Goal: Task Accomplishment & Management: Use online tool/utility

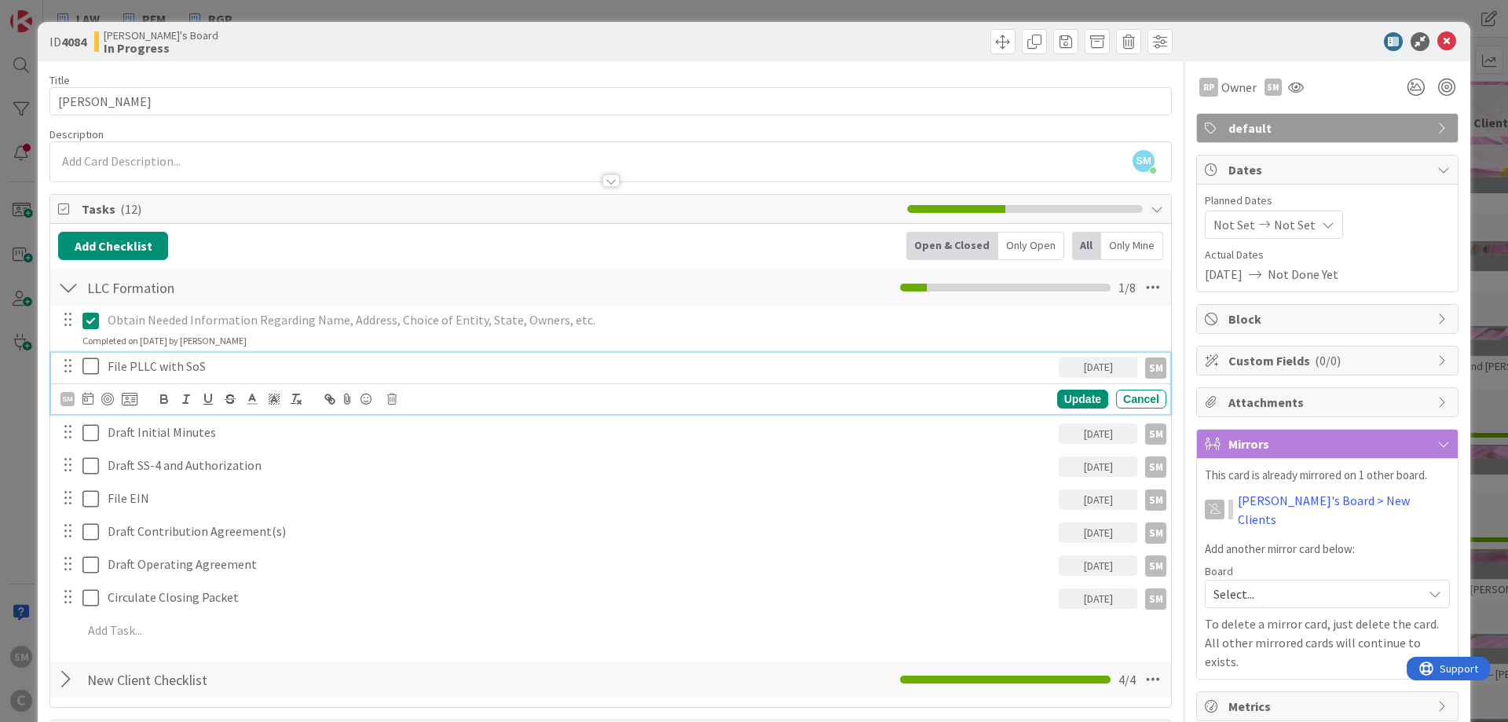
click at [224, 367] on p "File PLLC with SoS" at bounding box center [580, 366] width 945 height 18
click at [89, 367] on icon at bounding box center [90, 366] width 16 height 19
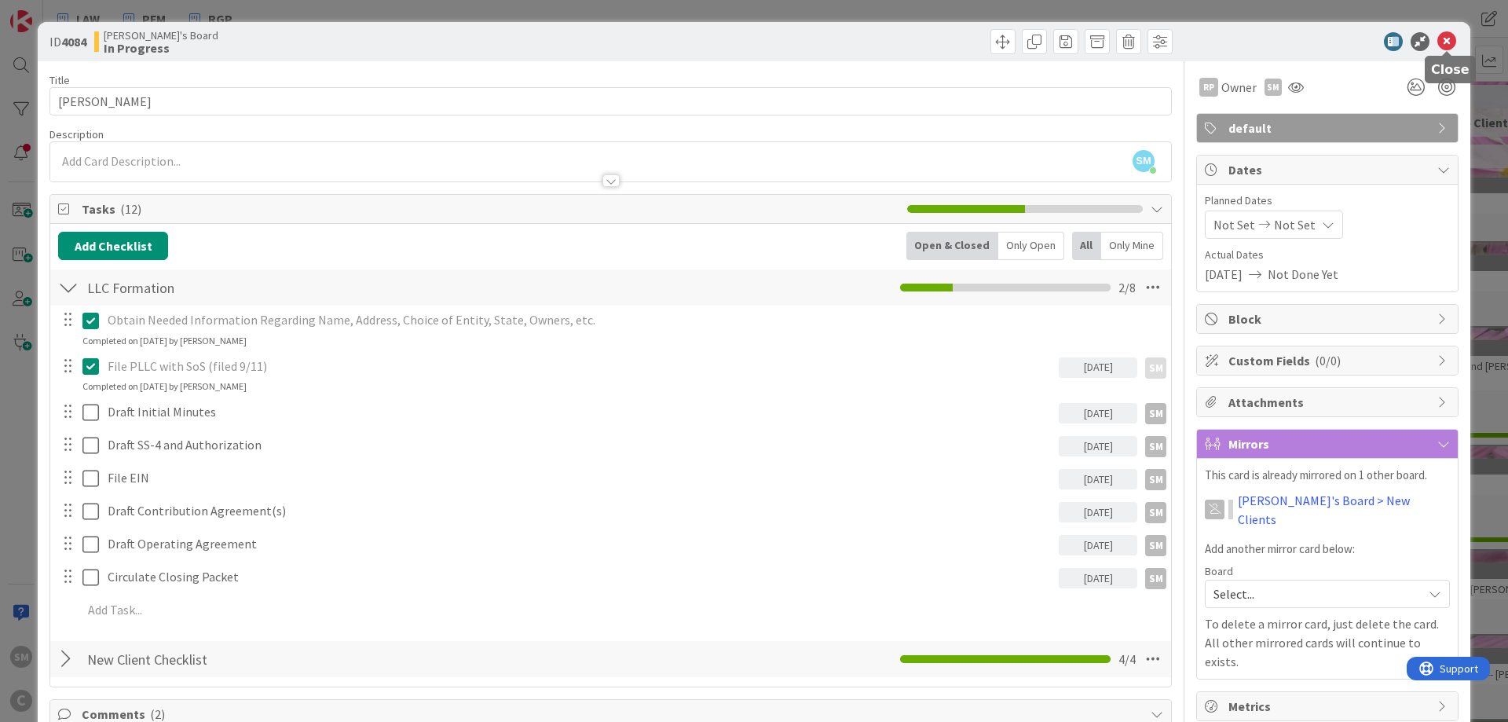
click at [1446, 46] on icon at bounding box center [1447, 41] width 19 height 19
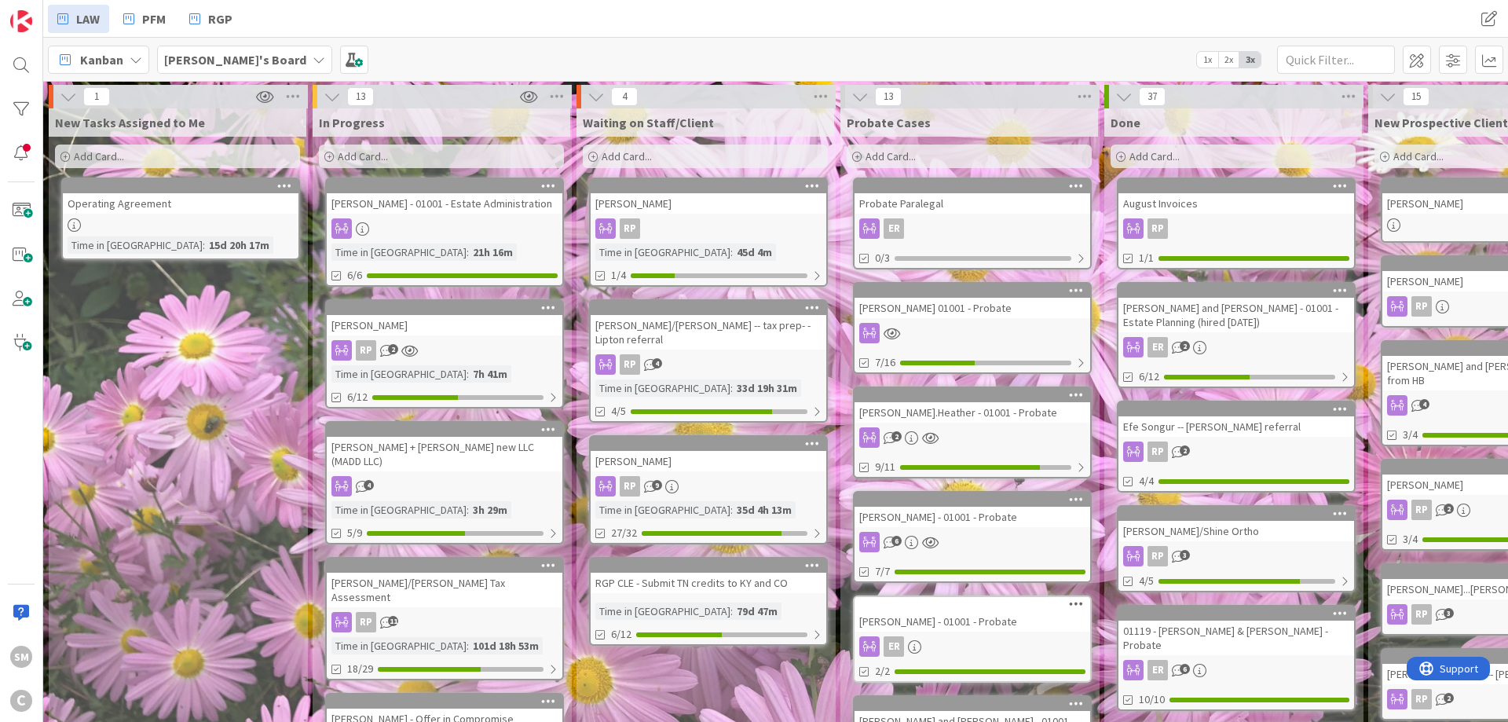
click at [436, 218] on link "[PERSON_NAME] - 01001 - Estate Administration Time in [GEOGRAPHIC_DATA] : 21h 1…" at bounding box center [444, 232] width 239 height 109
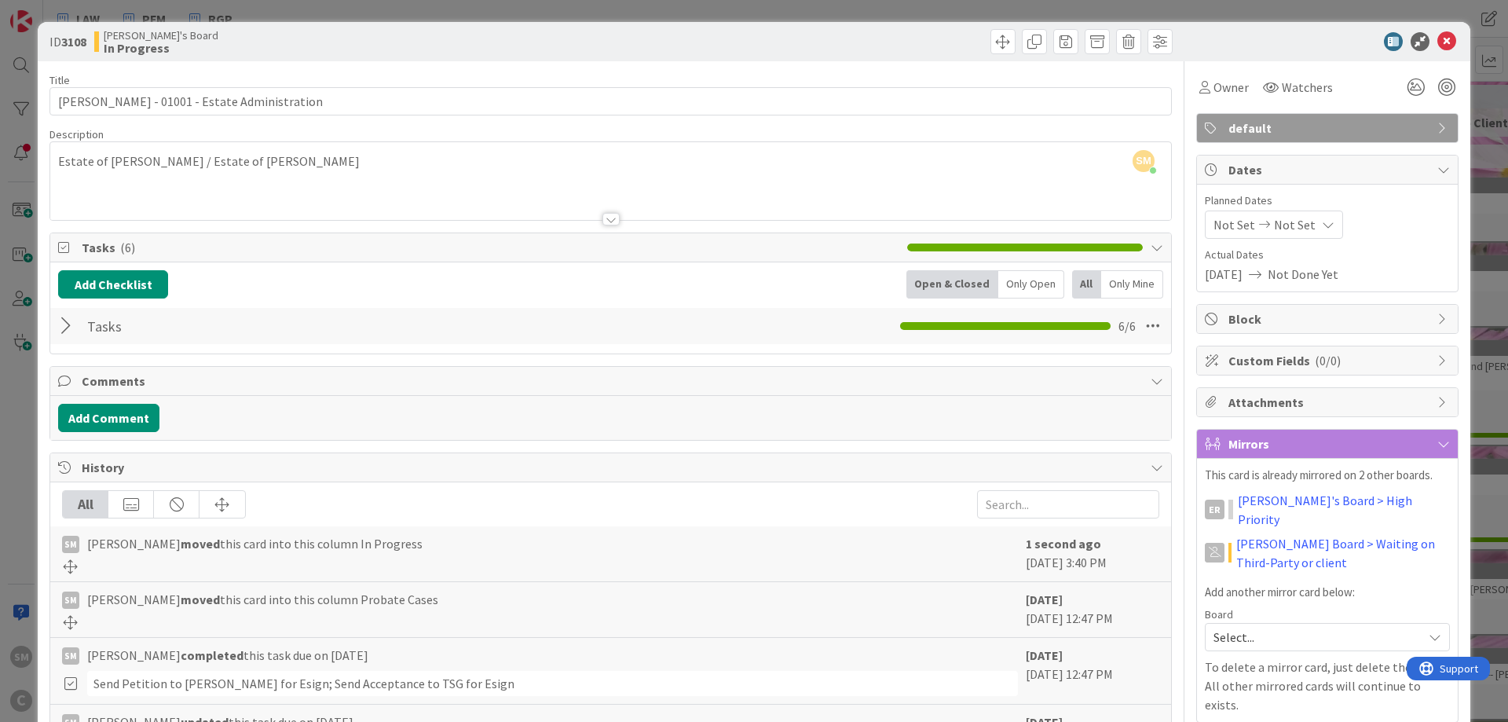
click at [67, 328] on div at bounding box center [68, 326] width 20 height 28
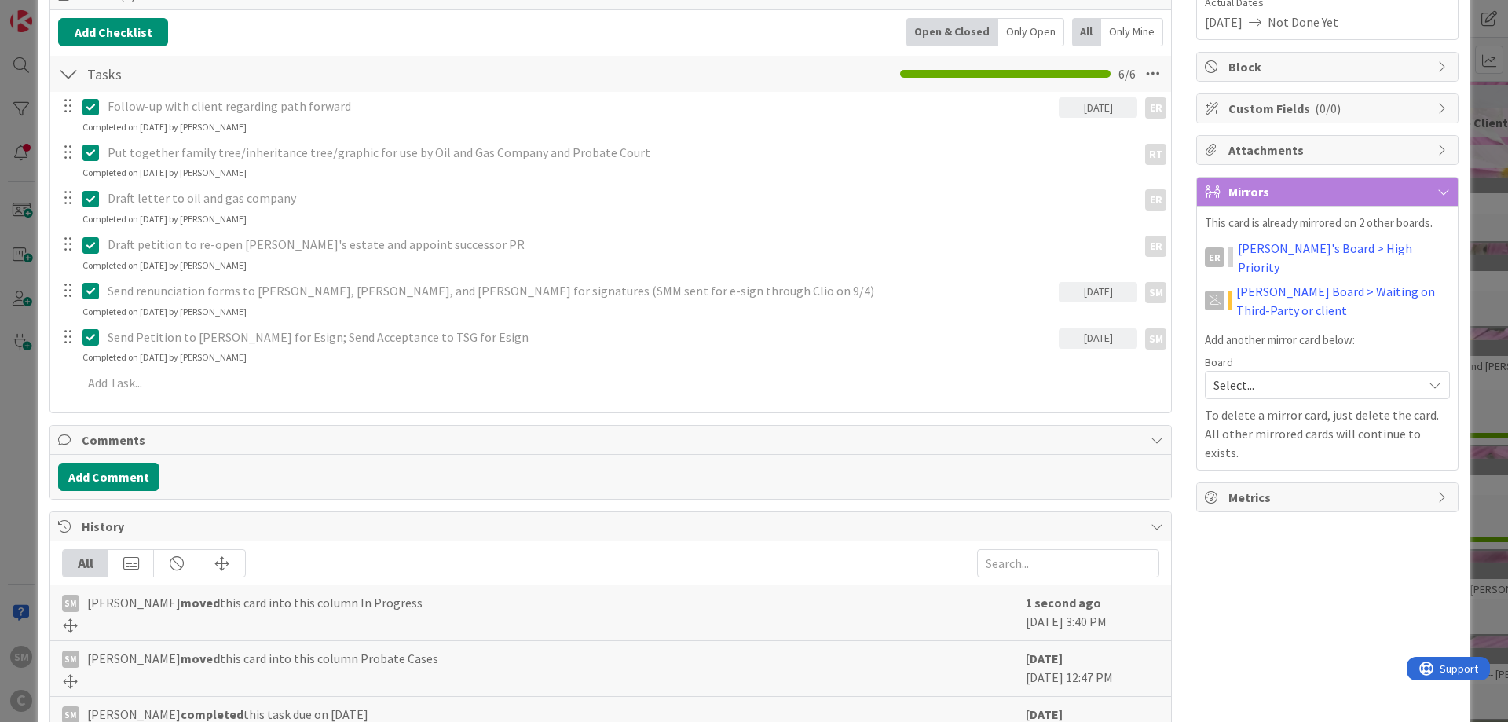
scroll to position [377, 0]
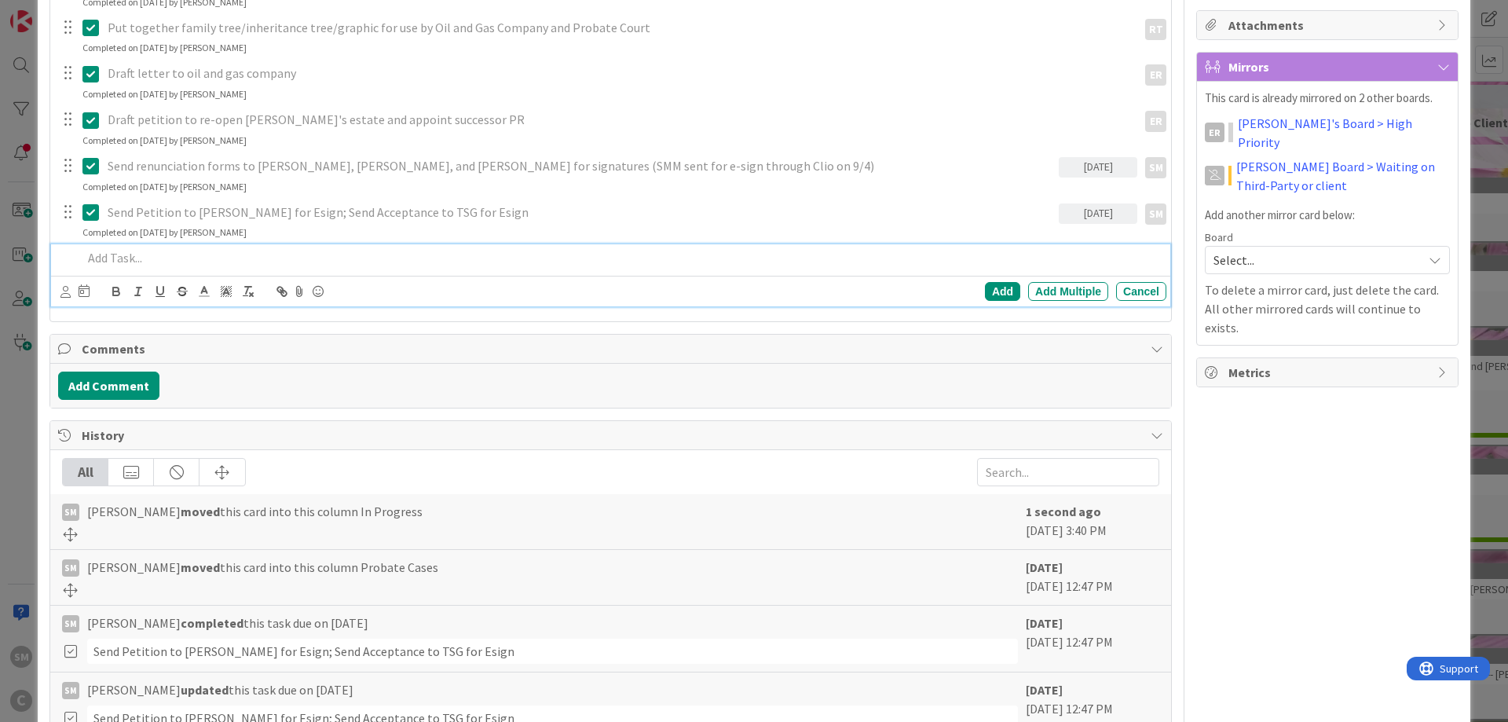
click at [200, 269] on div at bounding box center [621, 257] width 1090 height 27
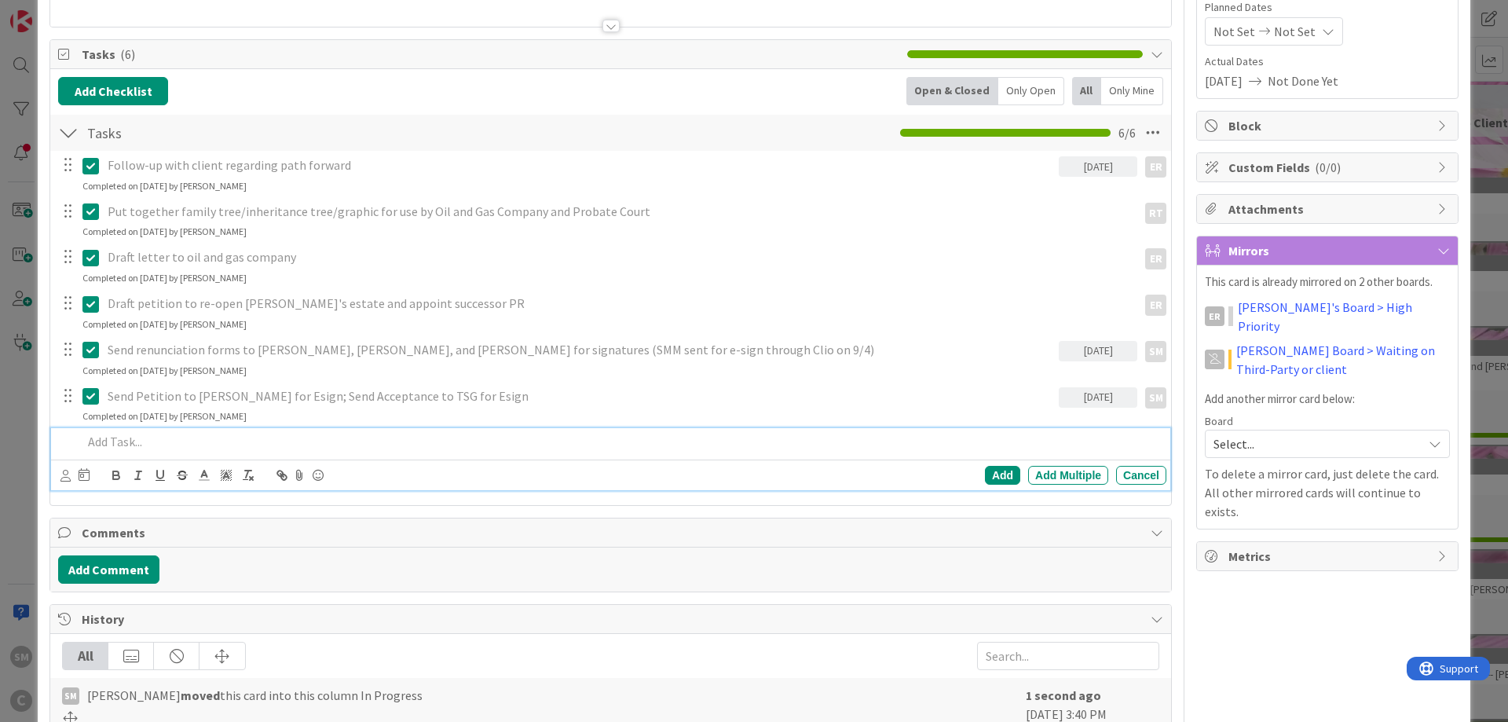
scroll to position [189, 0]
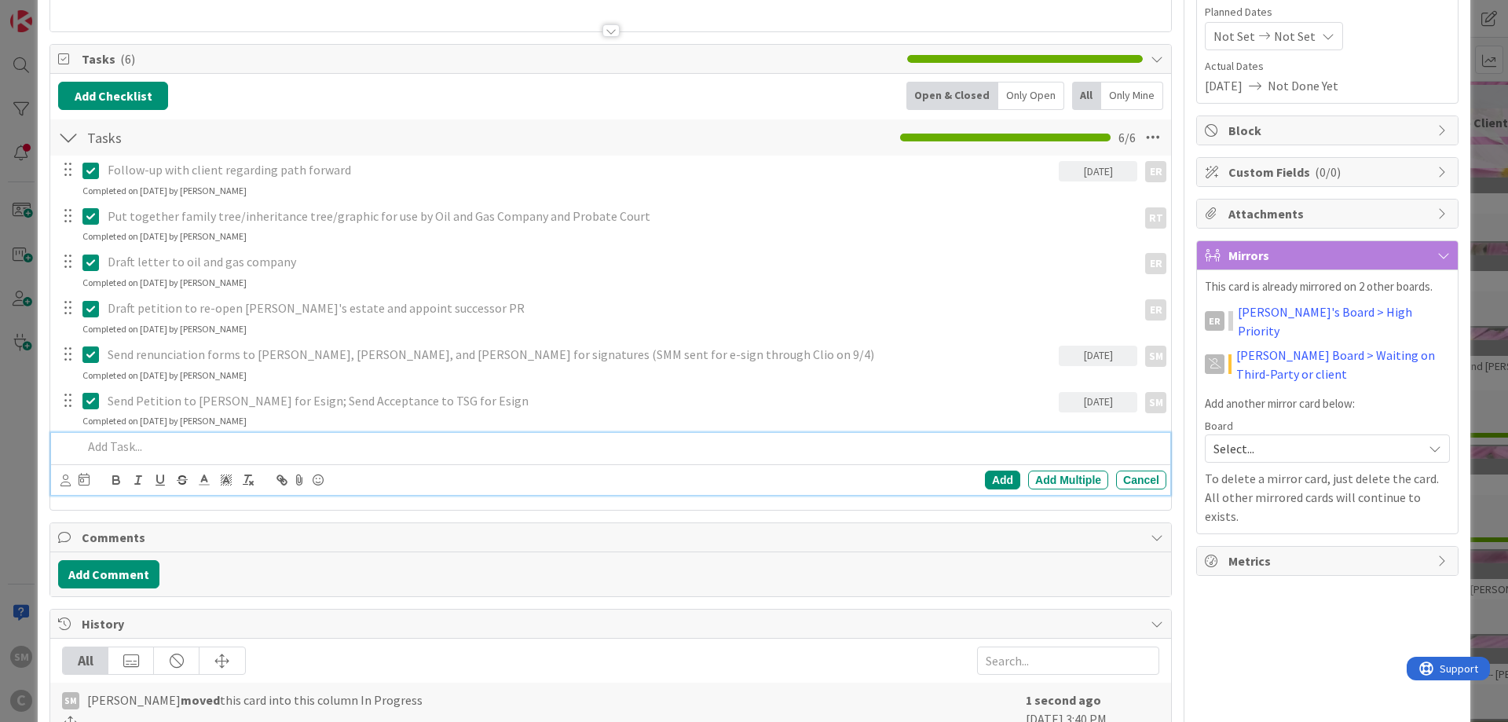
click at [301, 445] on p at bounding box center [621, 447] width 1078 height 18
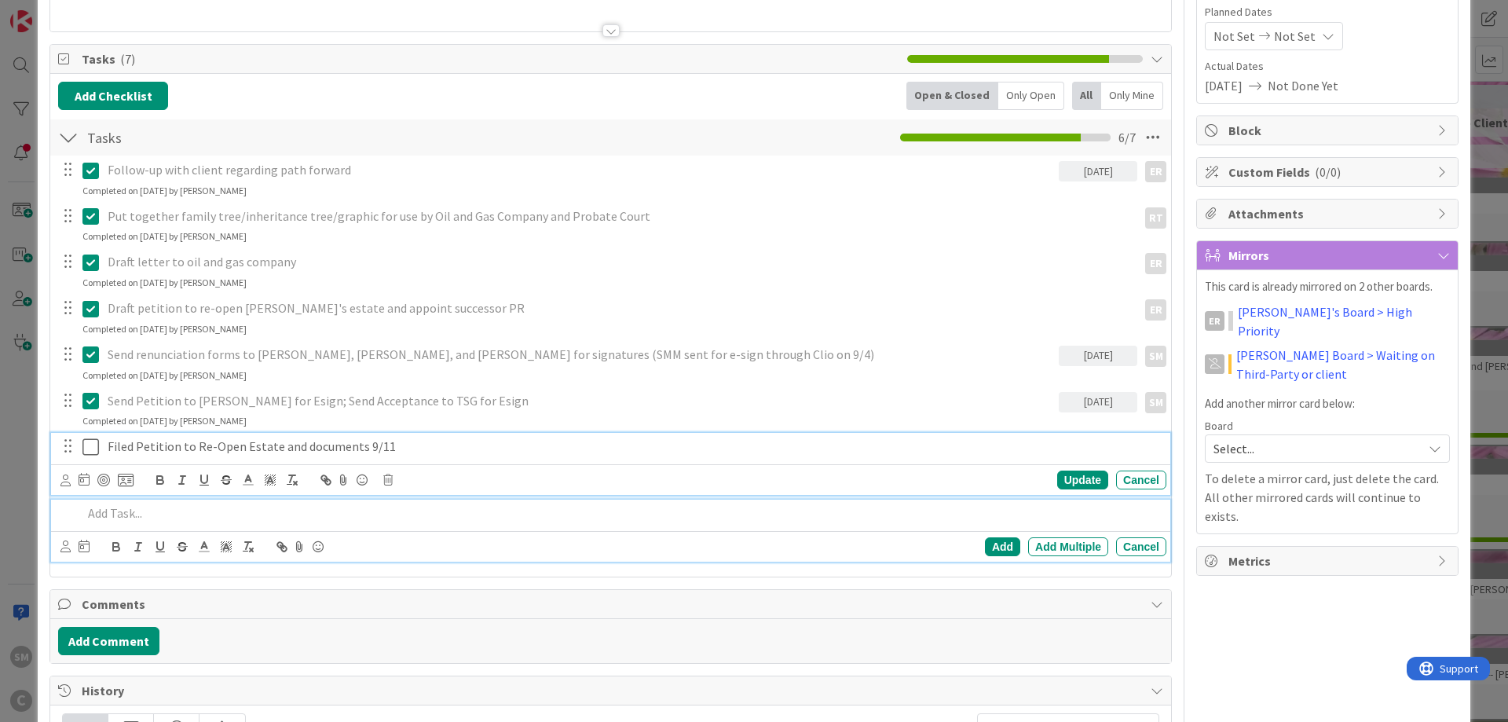
click at [112, 452] on p "Filed Petition to Re-Open Estate and documents 9/11" at bounding box center [634, 447] width 1053 height 18
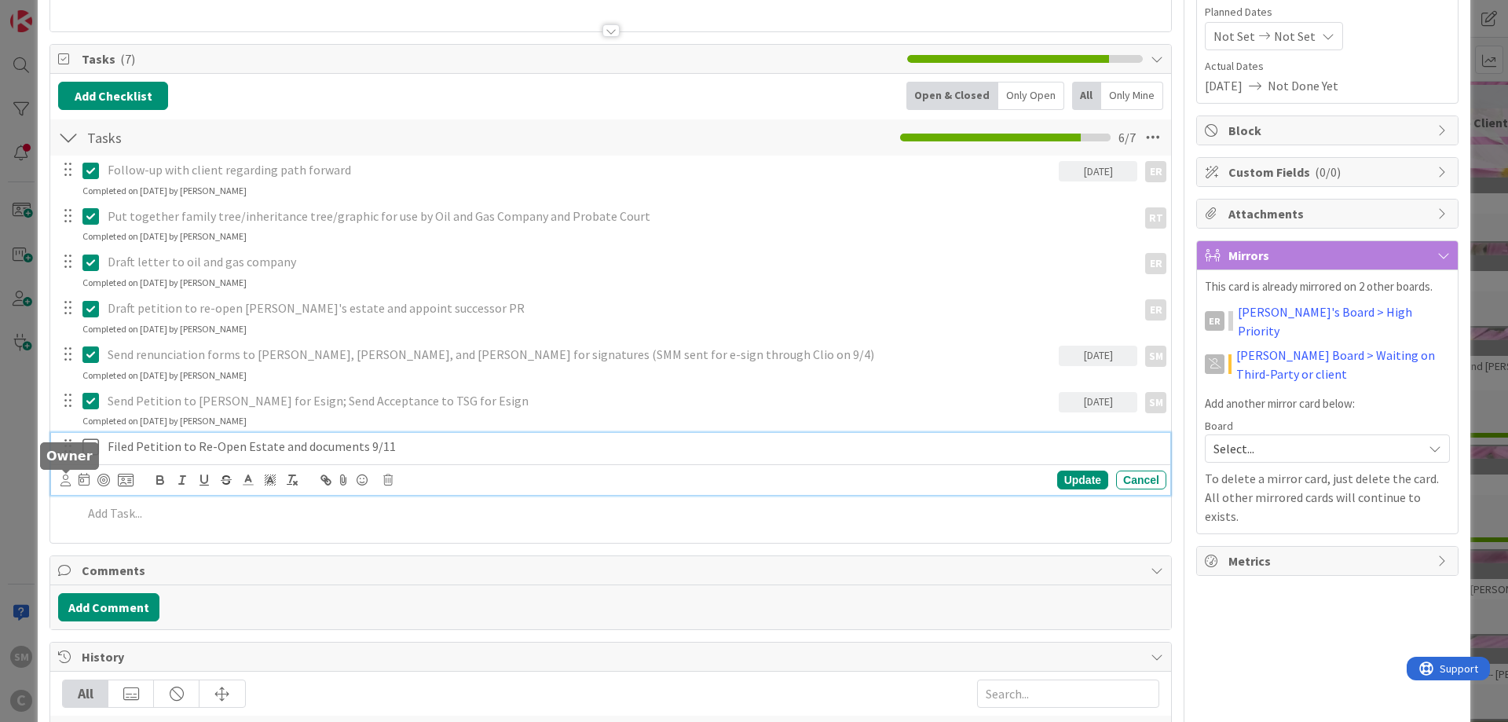
click at [60, 479] on icon at bounding box center [65, 481] width 10 height 12
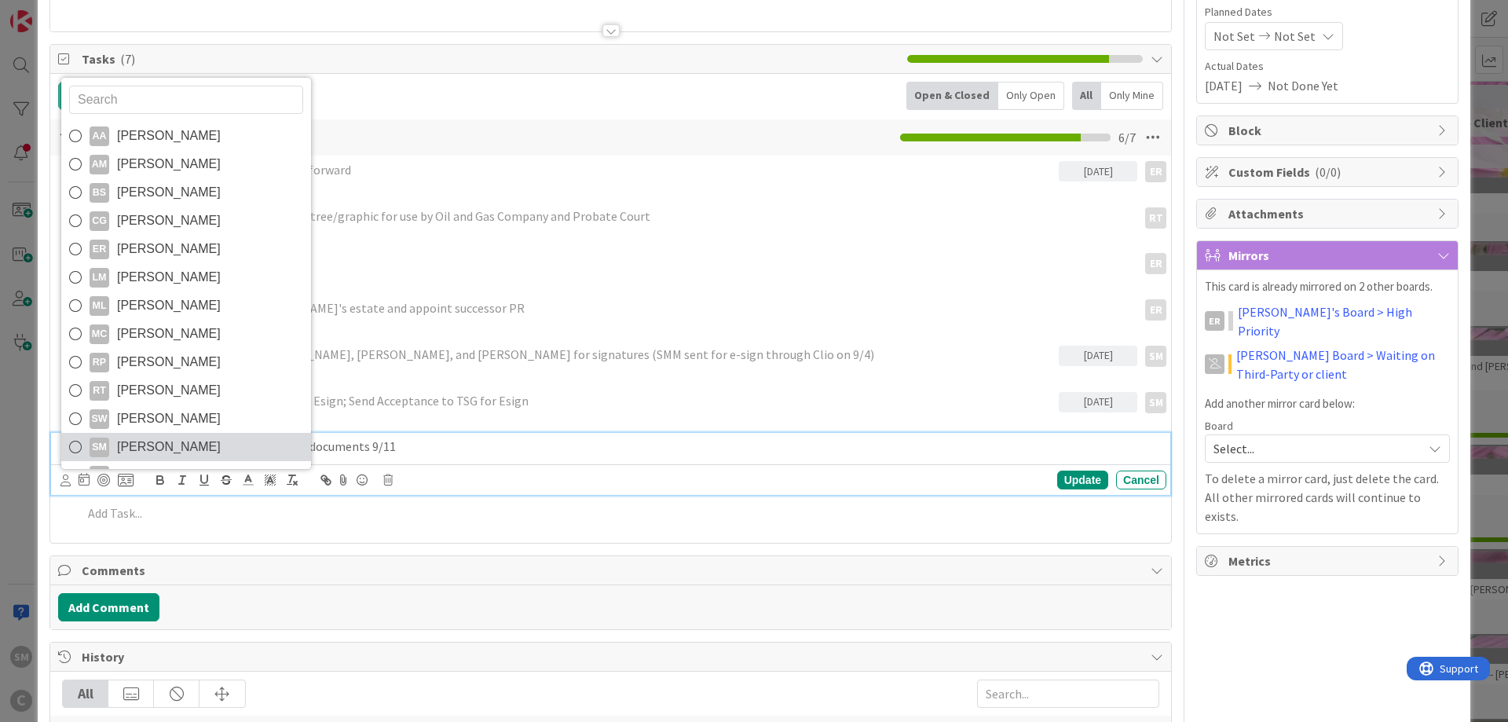
click at [133, 456] on span "[PERSON_NAME]" at bounding box center [169, 447] width 104 height 24
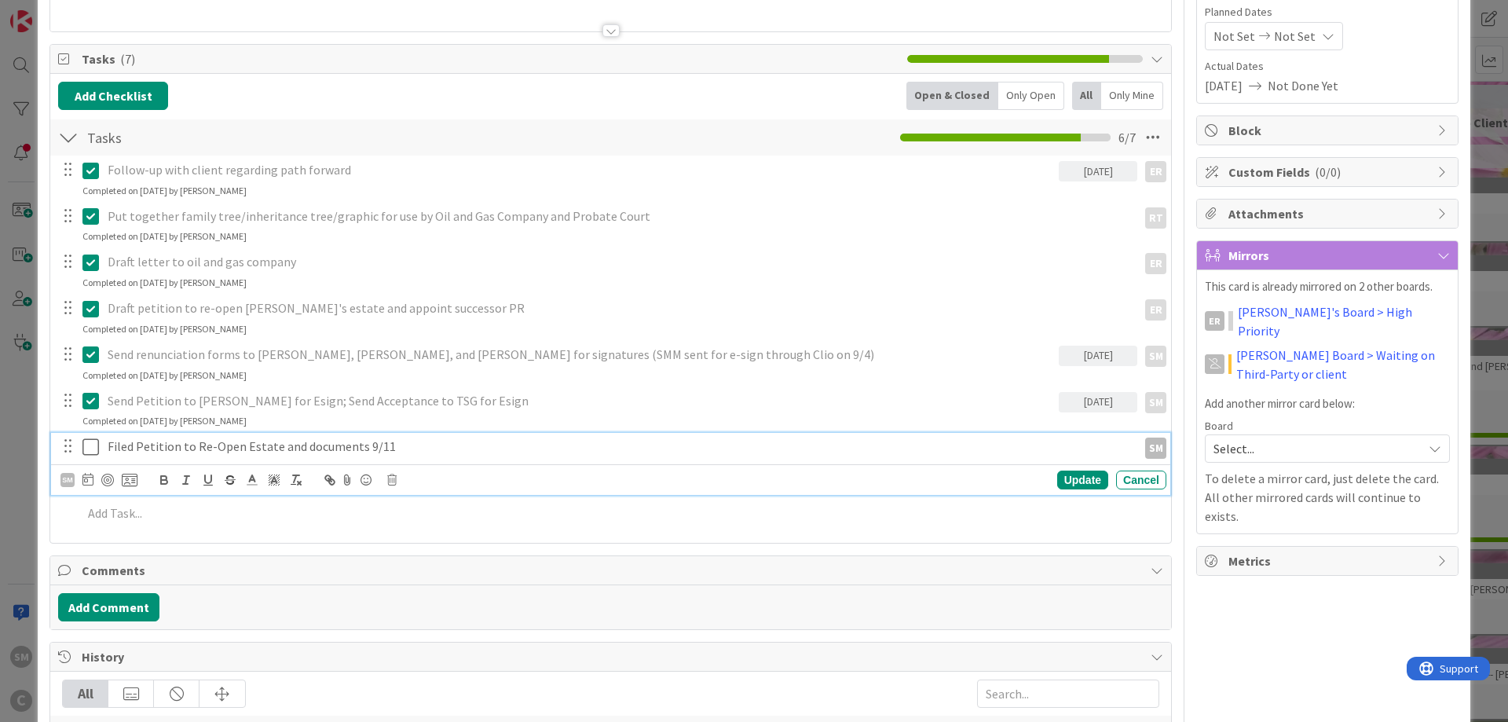
click at [93, 447] on icon at bounding box center [90, 447] width 16 height 19
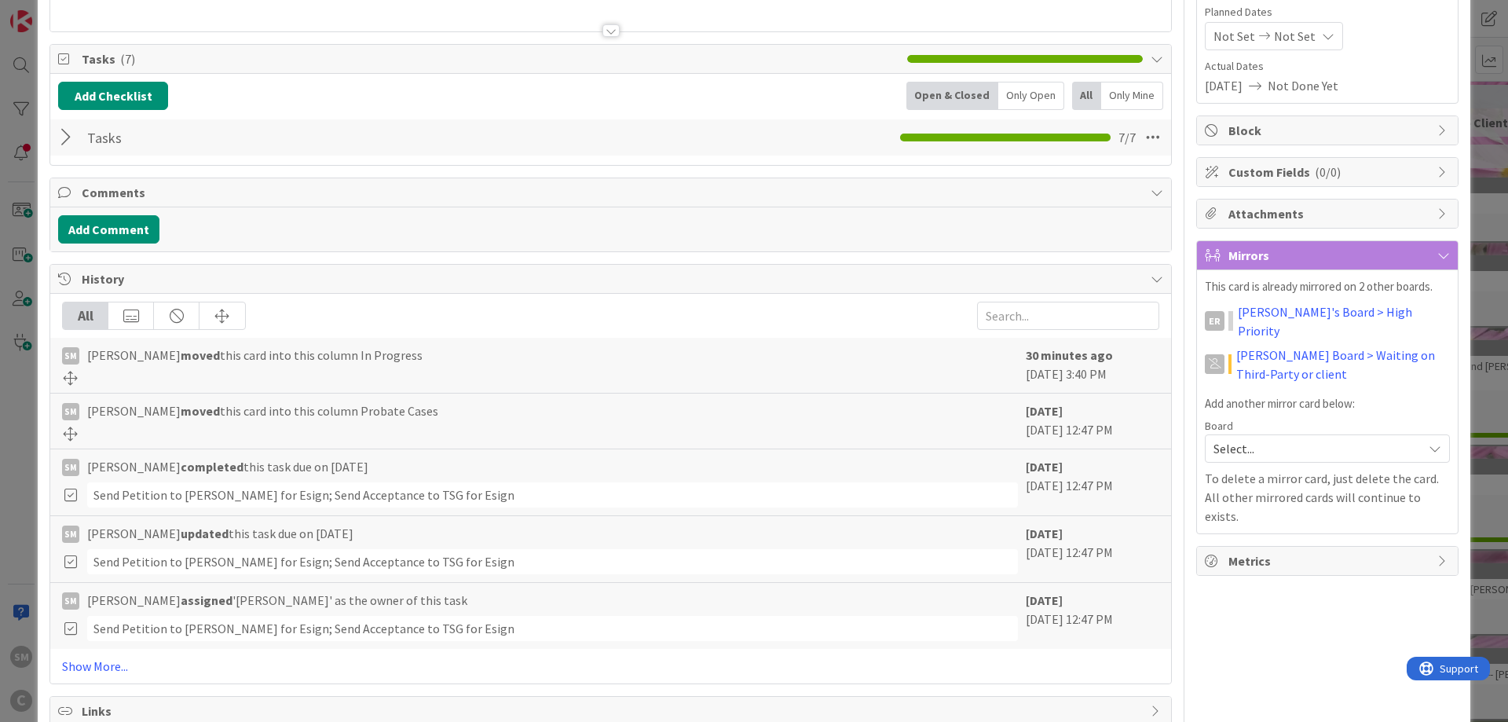
click at [1420, 624] on div "Owner SM default Dates Planned Dates Not Set Not Set Actual Dates [DATE] Not Do…" at bounding box center [1328, 299] width 262 height 853
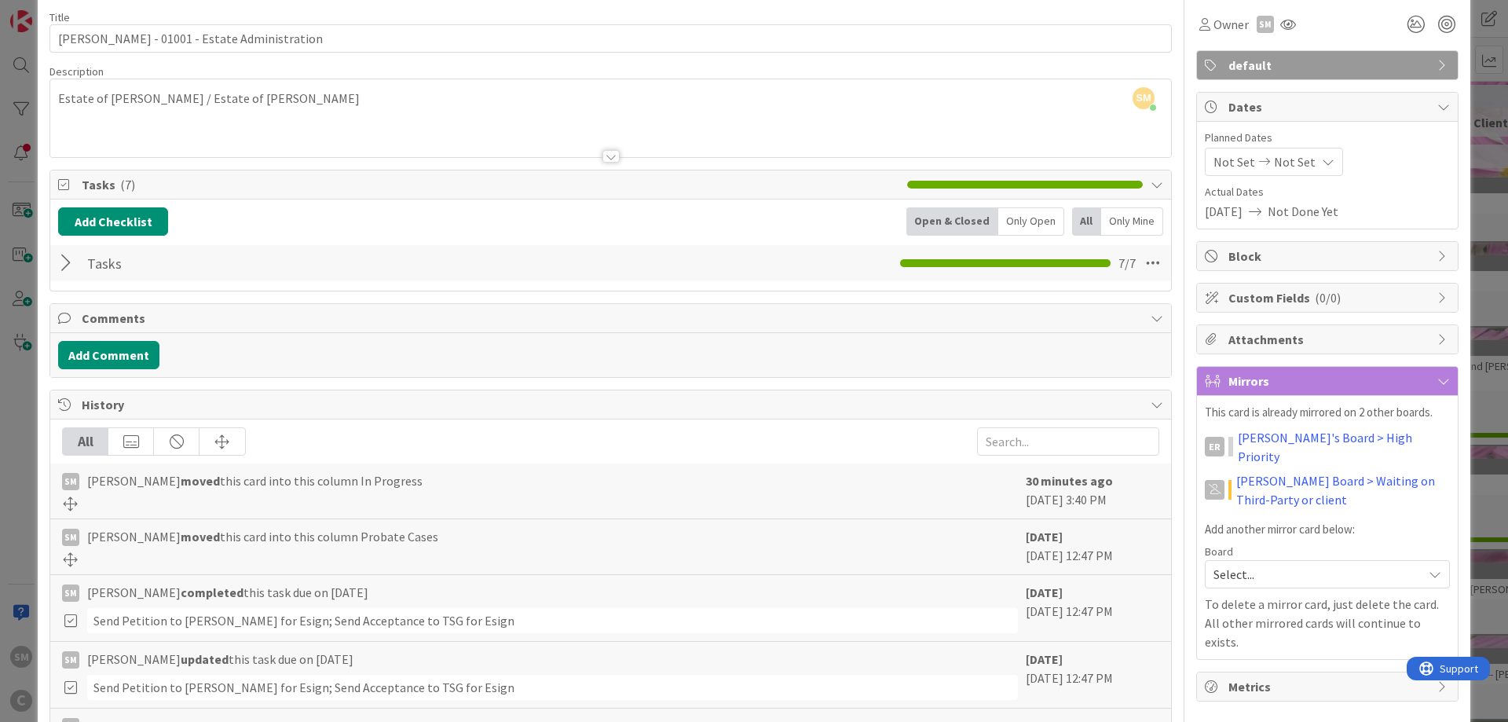
scroll to position [0, 0]
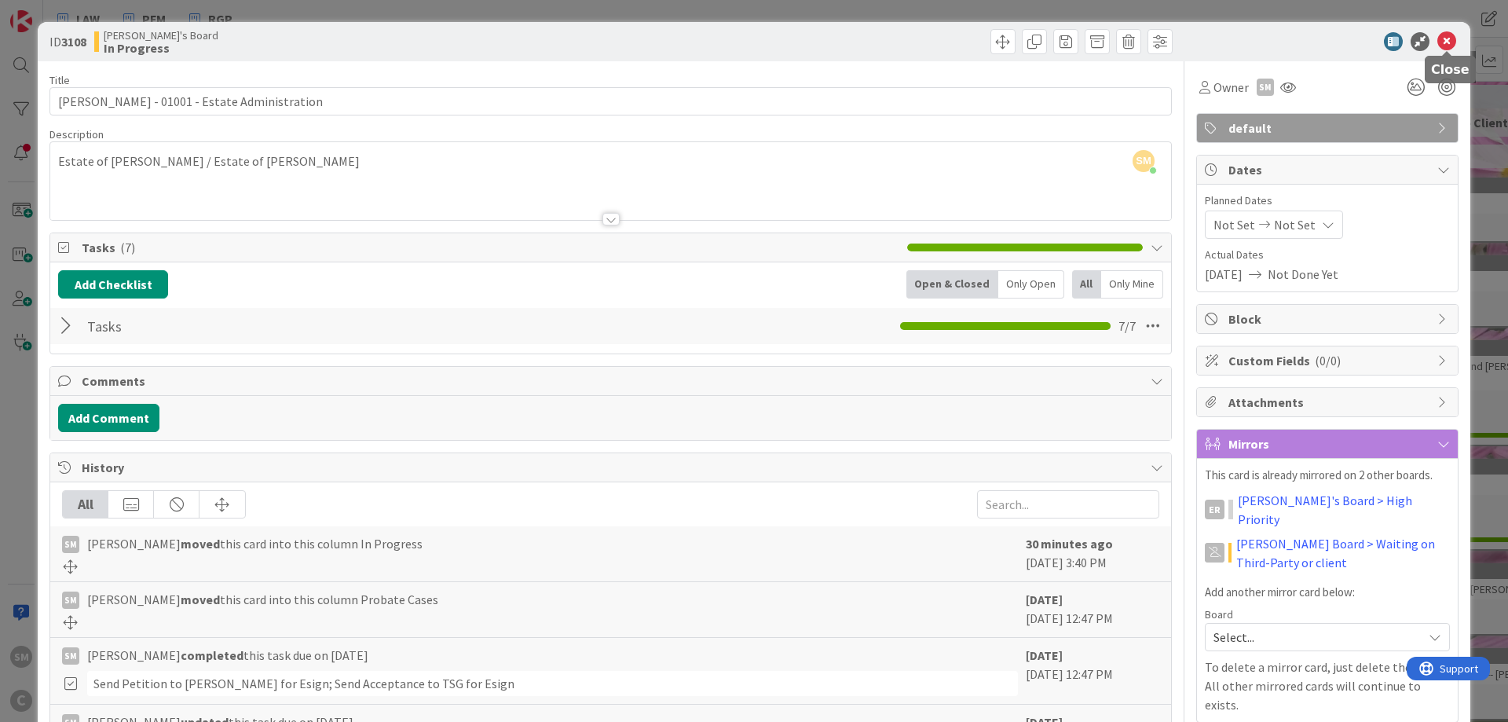
click at [1439, 42] on icon at bounding box center [1447, 41] width 19 height 19
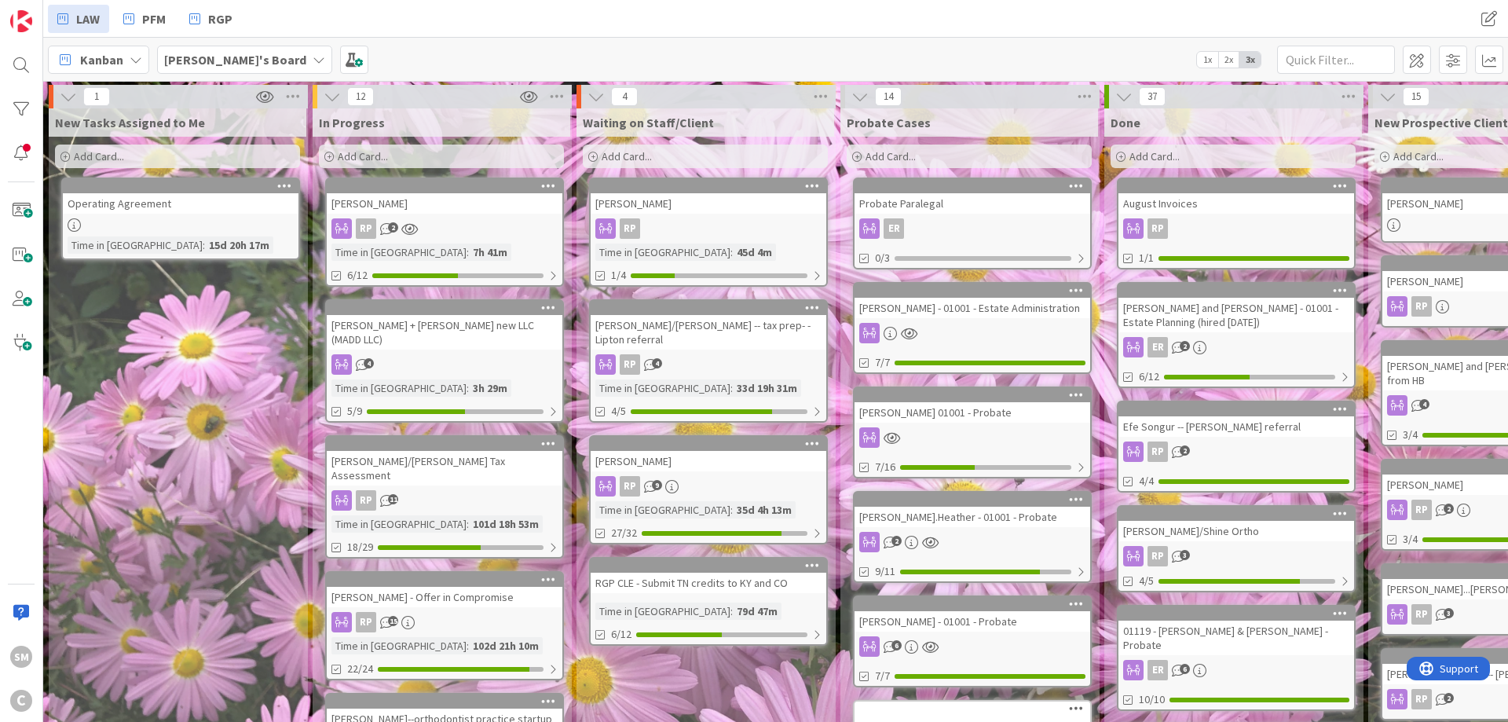
drag, startPoint x: 207, startPoint y: 420, endPoint x: 130, endPoint y: 363, distance: 94.9
